Goal: Use online tool/utility: Utilize a website feature to perform a specific function

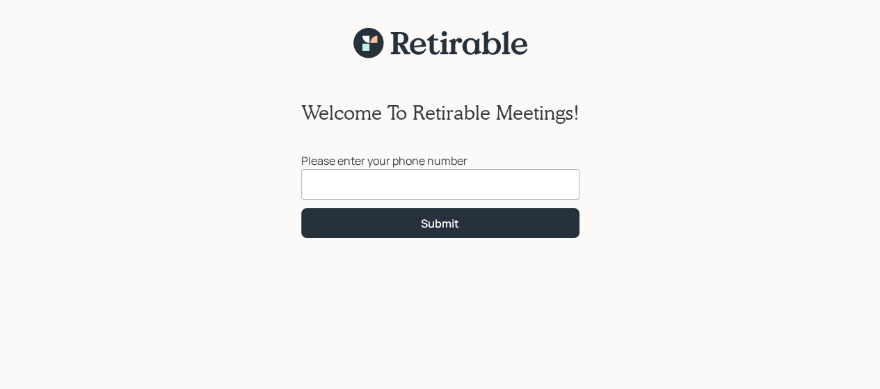
click at [356, 188] on input at bounding box center [440, 184] width 278 height 31
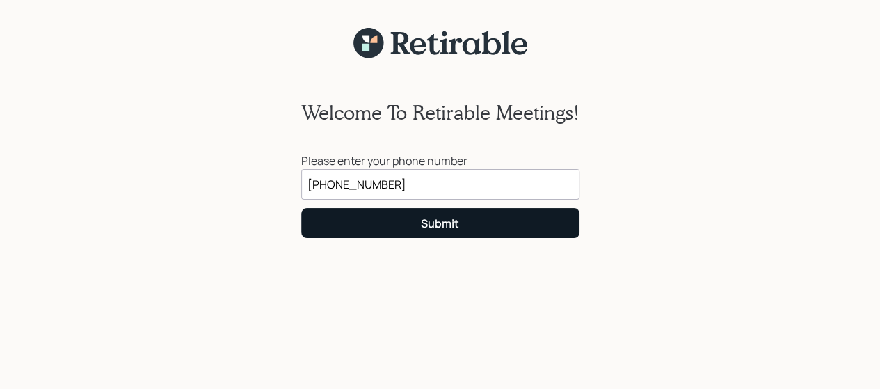
type input "[PHONE_NUMBER]"
click at [448, 225] on div "Submit" at bounding box center [440, 223] width 38 height 15
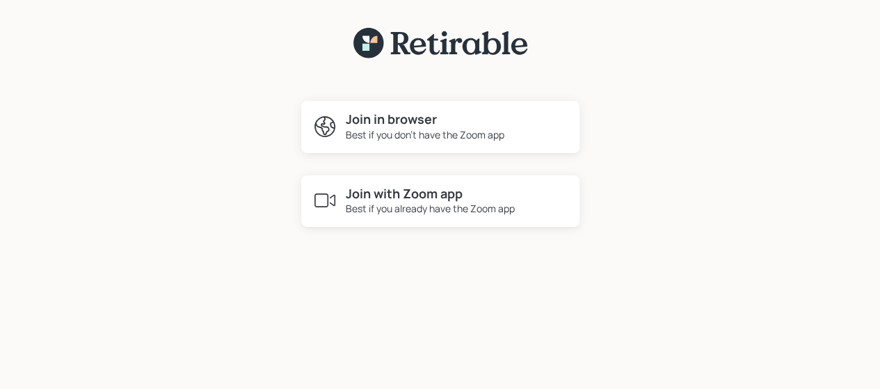
click at [390, 119] on h4 "Join in browser" at bounding box center [425, 119] width 159 height 15
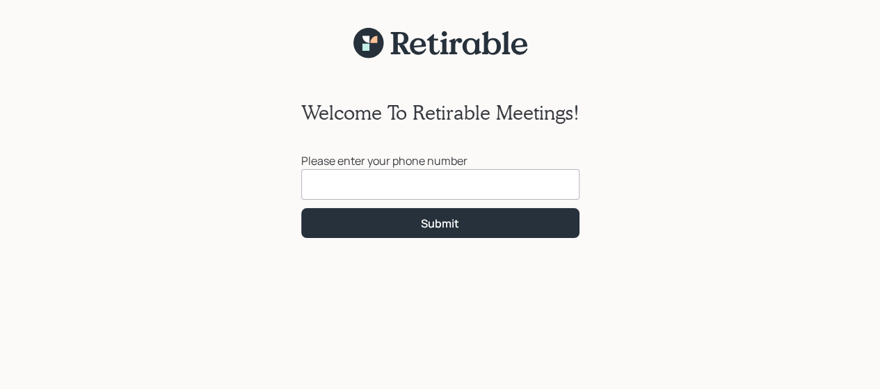
click at [335, 188] on input at bounding box center [440, 184] width 278 height 31
type input "[PHONE_NUMBER]"
click button "Submit" at bounding box center [440, 223] width 278 height 30
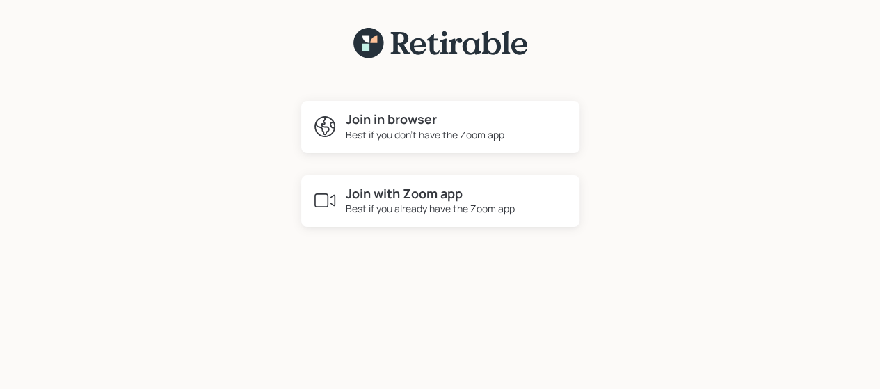
click at [414, 127] on div "Best if you don't have the Zoom app" at bounding box center [425, 134] width 159 height 15
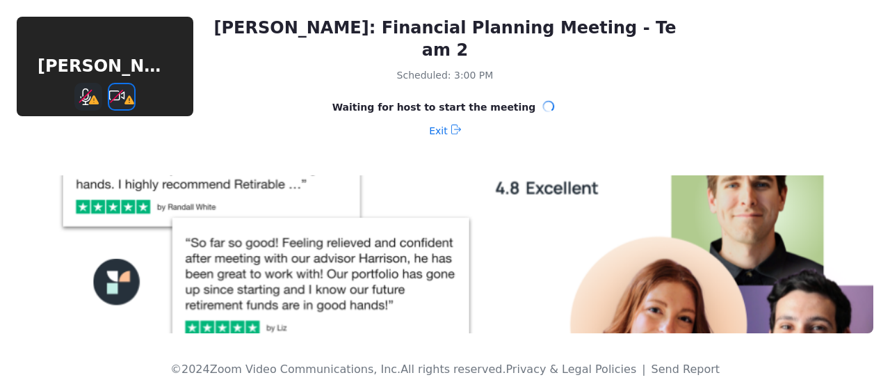
click at [127, 93] on icon "Stop Video" at bounding box center [122, 96] width 26 height 17
drag, startPoint x: 124, startPoint y: 91, endPoint x: 454, endPoint y: 105, distance: 330.0
click at [454, 125] on icon at bounding box center [456, 130] width 10 height 10
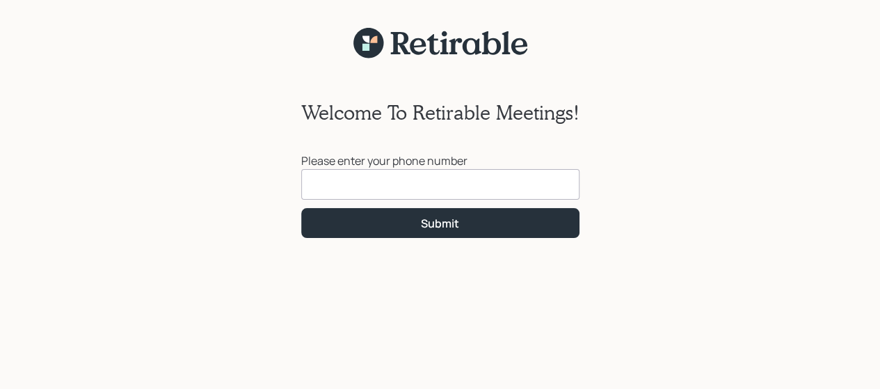
click at [385, 184] on input at bounding box center [440, 184] width 278 height 31
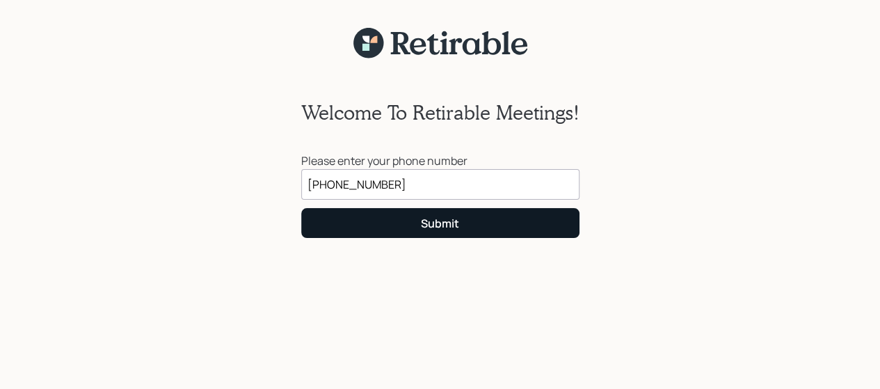
type input "[PHONE_NUMBER]"
click at [424, 217] on div "Submit" at bounding box center [440, 223] width 38 height 15
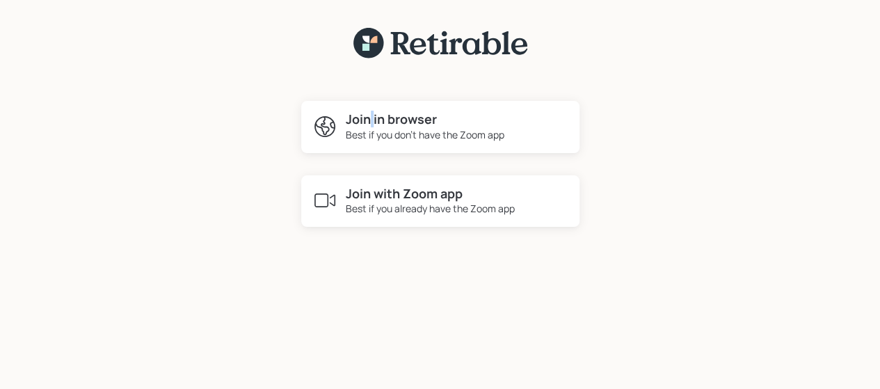
click at [371, 122] on h4 "Join in browser" at bounding box center [425, 119] width 159 height 15
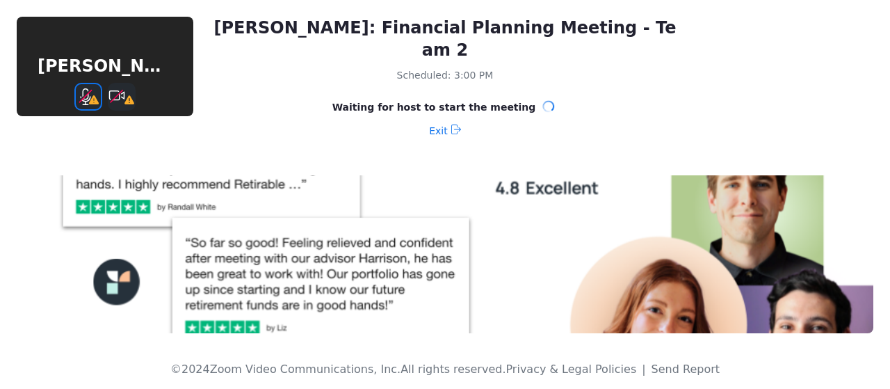
click at [99, 89] on button "Mute" at bounding box center [88, 97] width 28 height 28
click at [84, 98] on icon "Mute" at bounding box center [88, 96] width 22 height 17
click at [84, 98] on icon "Mute" at bounding box center [86, 96] width 10 height 17
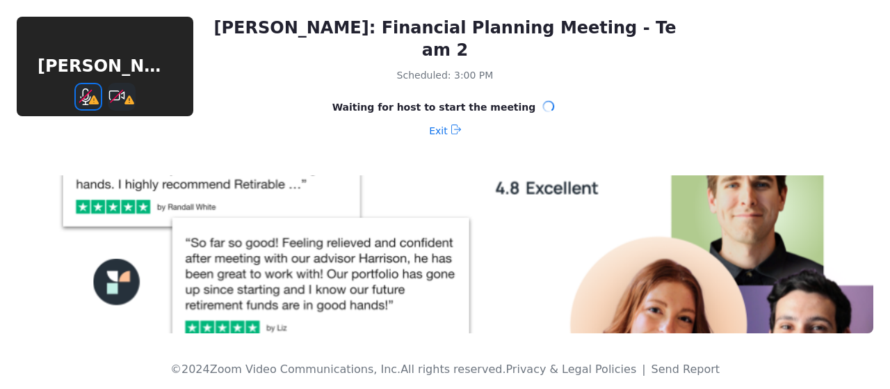
click at [91, 87] on button "Mute" at bounding box center [88, 97] width 28 height 28
click at [92, 87] on button "Mute" at bounding box center [88, 97] width 28 height 28
click at [452, 125] on icon at bounding box center [456, 130] width 10 height 10
